Goal: Transaction & Acquisition: Purchase product/service

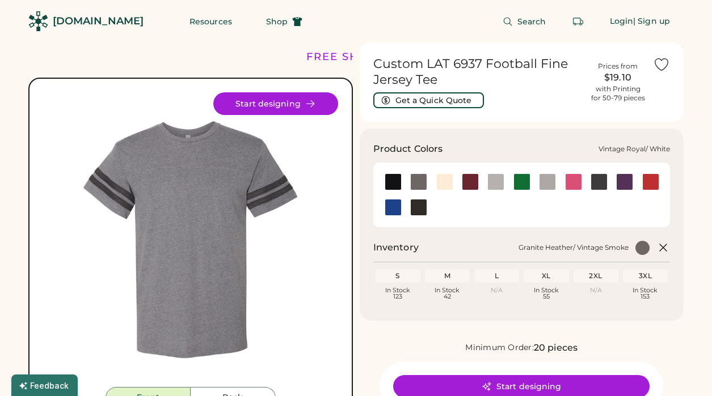
click at [397, 207] on img at bounding box center [392, 208] width 17 height 17
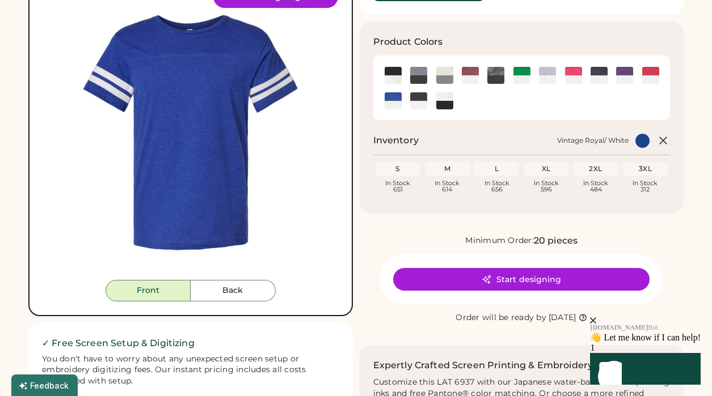
scroll to position [154, 0]
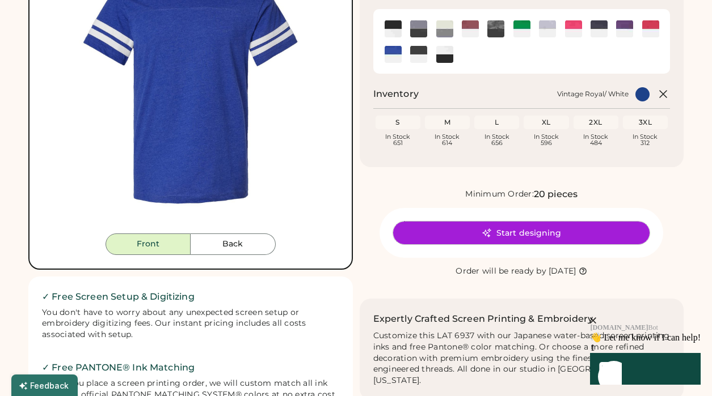
click at [456, 228] on button "Start designing" at bounding box center [521, 233] width 256 height 23
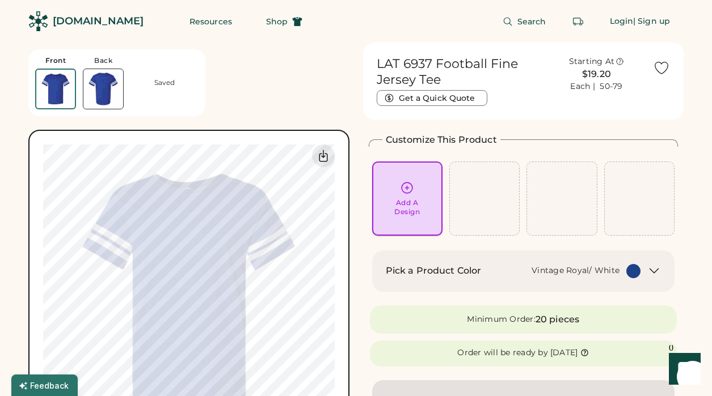
click at [414, 184] on div "Add A Design" at bounding box center [407, 199] width 54 height 36
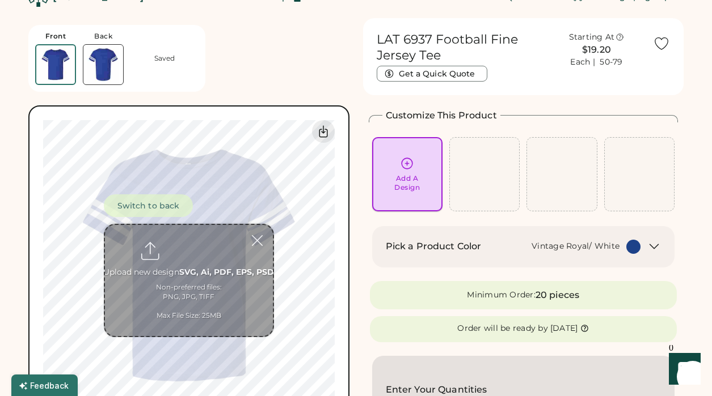
scroll to position [43, 0]
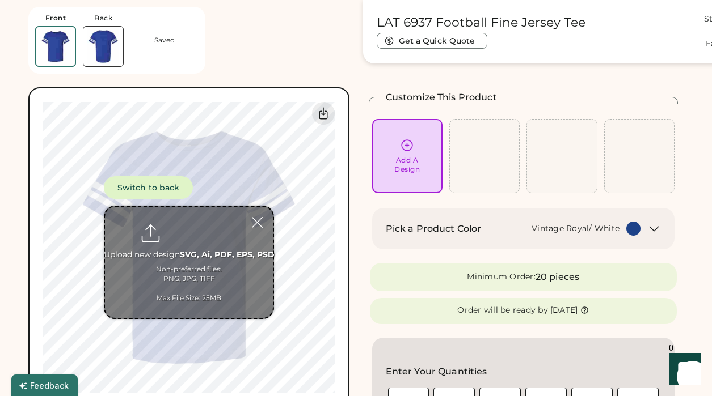
click at [191, 228] on input "file" at bounding box center [189, 262] width 168 height 111
type input "**********"
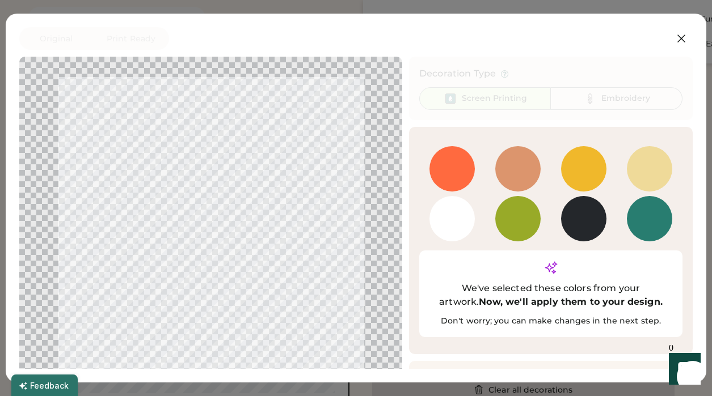
click at [587, 371] on button "Continue" at bounding box center [625, 382] width 113 height 23
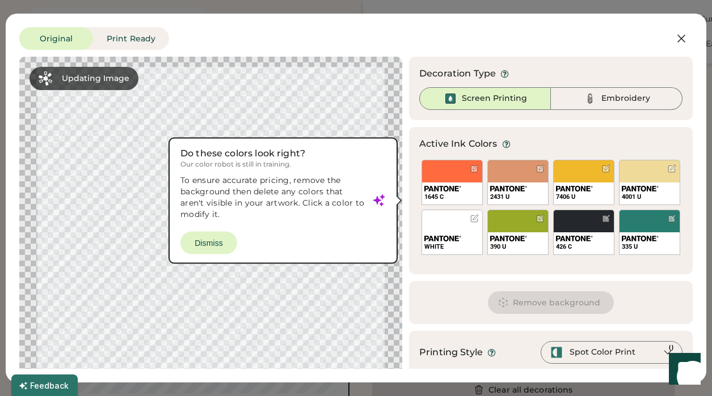
click at [535, 304] on button "Remove background" at bounding box center [551, 302] width 126 height 23
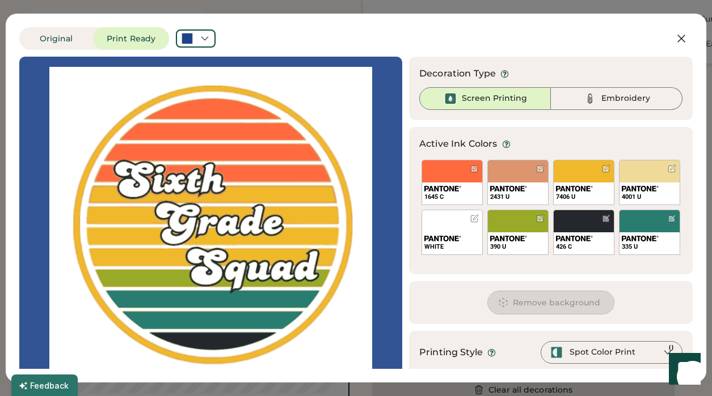
click at [344, 113] on div at bounding box center [210, 228] width 362 height 322
click at [513, 303] on button "Remove background" at bounding box center [551, 302] width 126 height 23
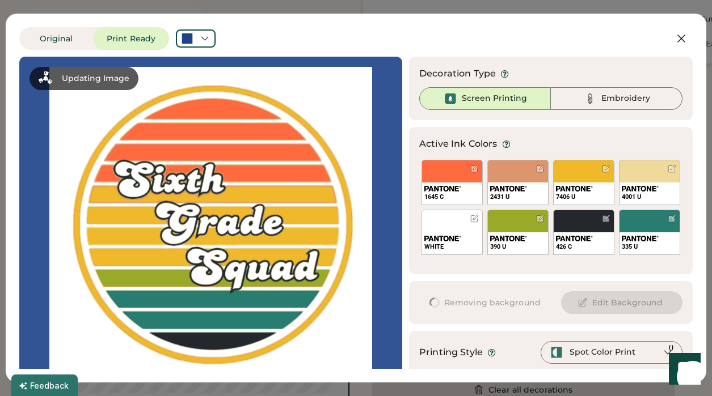
scroll to position [0, 0]
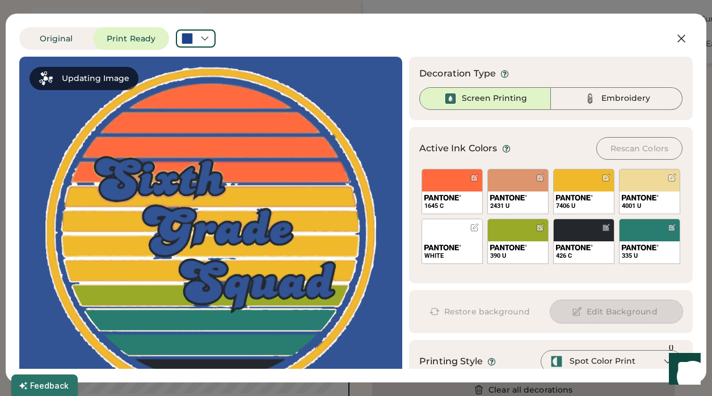
click at [599, 312] on button "Edit Background" at bounding box center [616, 311] width 132 height 23
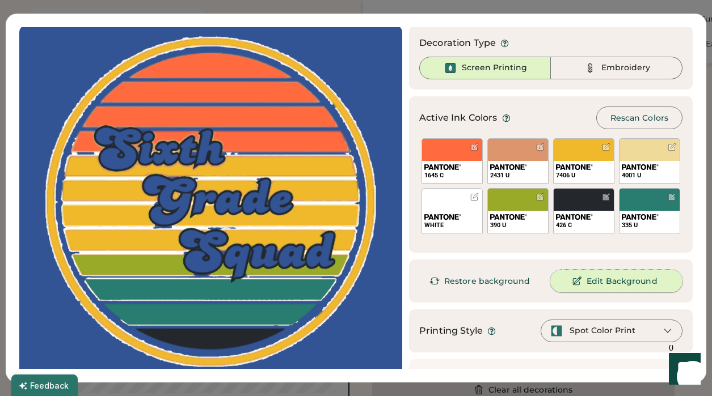
scroll to position [64, 0]
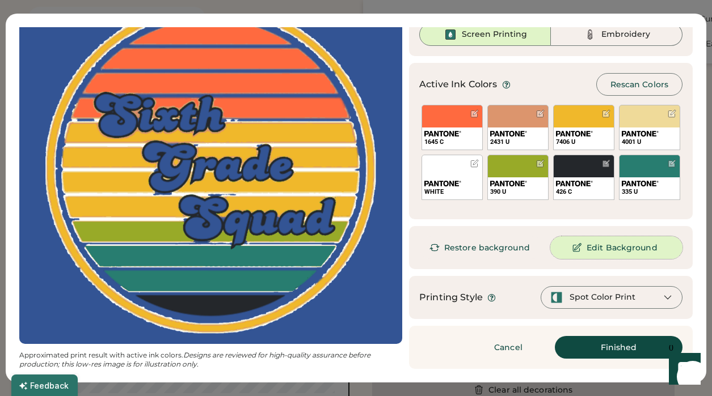
click at [569, 242] on button "Edit Background" at bounding box center [616, 247] width 132 height 23
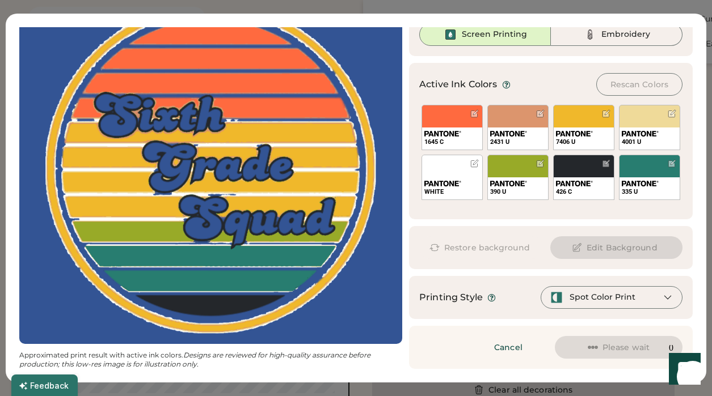
click at [574, 248] on icon at bounding box center [576, 248] width 10 height 10
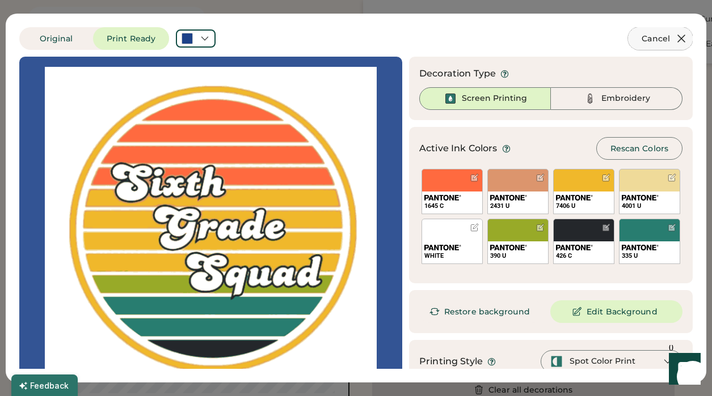
click at [678, 39] on icon at bounding box center [681, 39] width 14 height 14
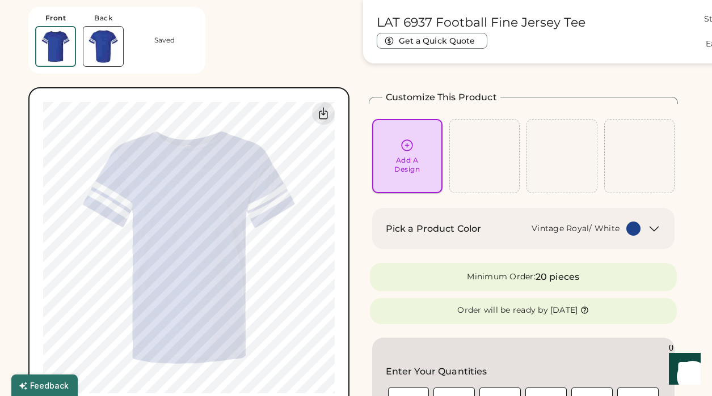
click at [408, 143] on icon at bounding box center [407, 145] width 14 height 14
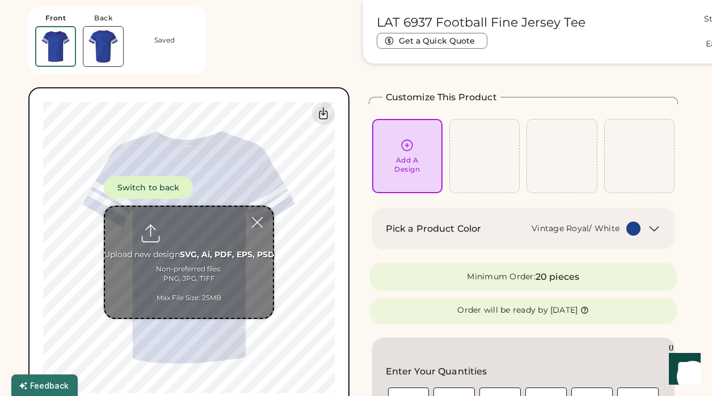
click at [408, 143] on icon at bounding box center [407, 145] width 14 height 14
click at [208, 251] on input "file" at bounding box center [189, 262] width 168 height 111
type input "**********"
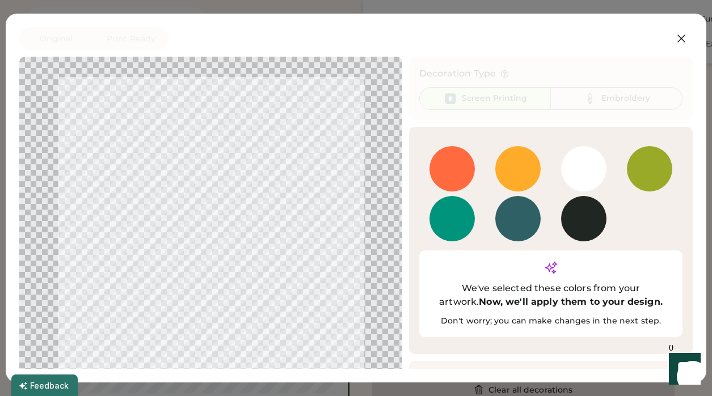
scroll to position [14, 0]
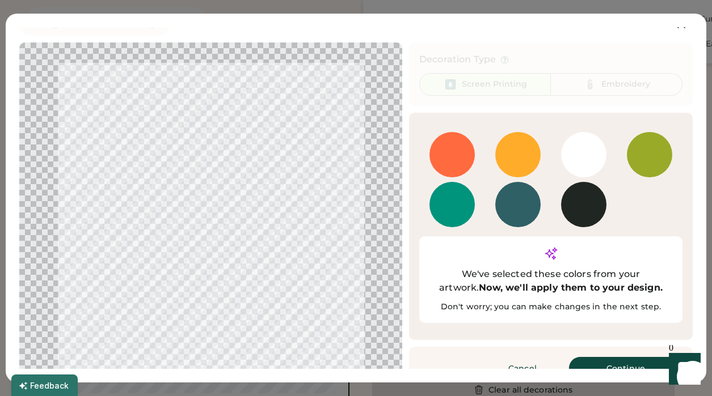
click at [602, 357] on button "Continue" at bounding box center [625, 368] width 113 height 23
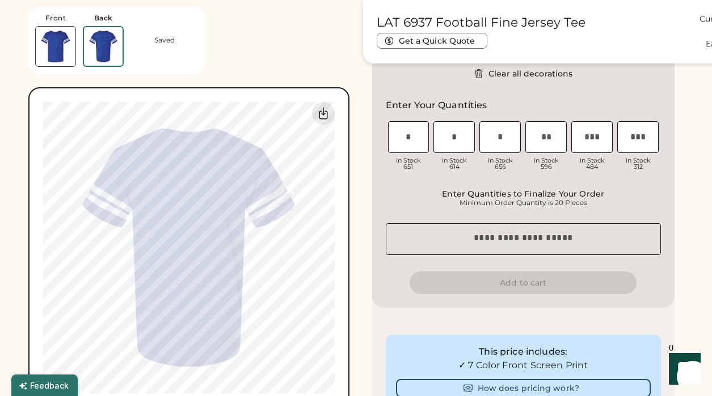
scroll to position [359, 0]
